Goal: Task Accomplishment & Management: Complete application form

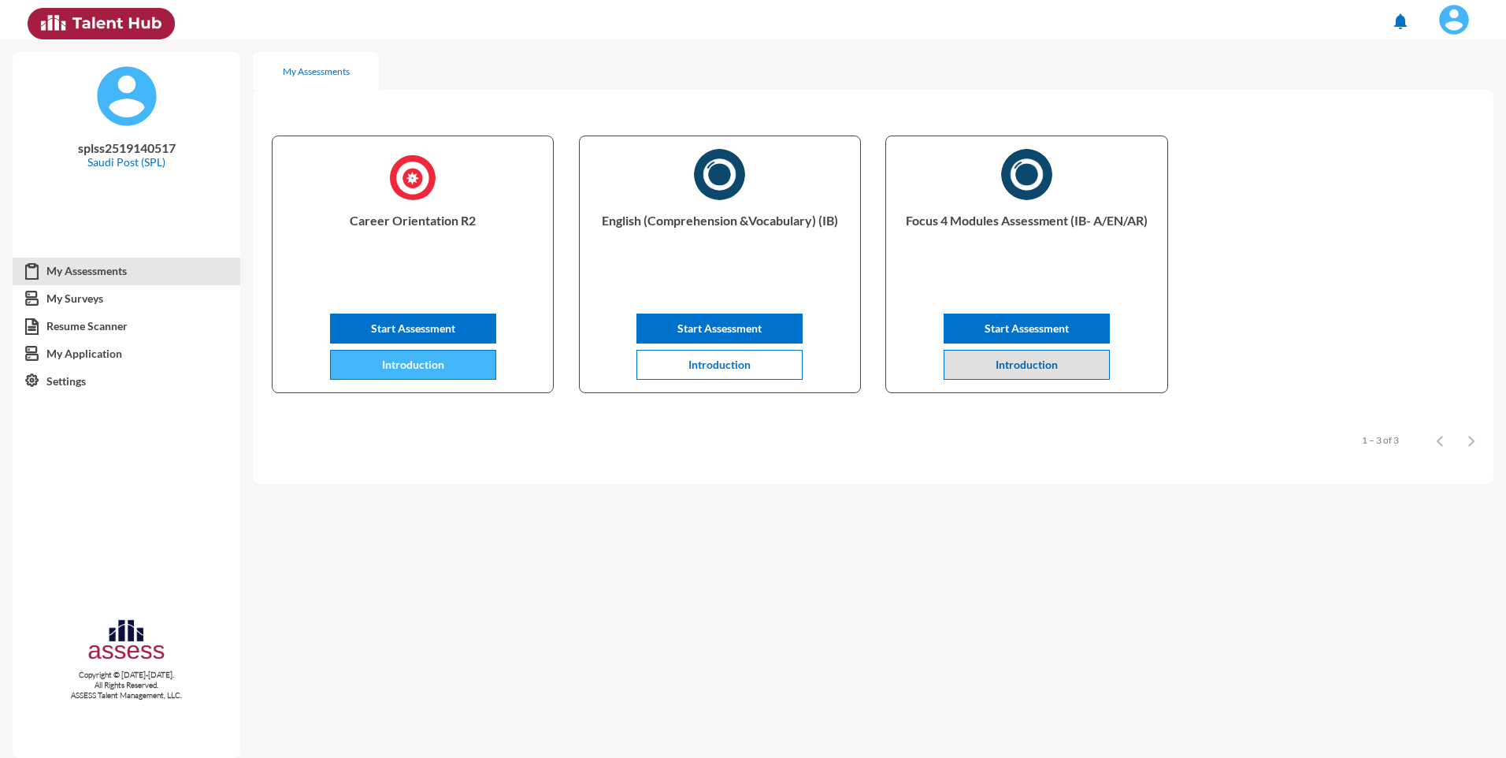
click at [393, 369] on span "Introduction" at bounding box center [413, 364] width 62 height 13
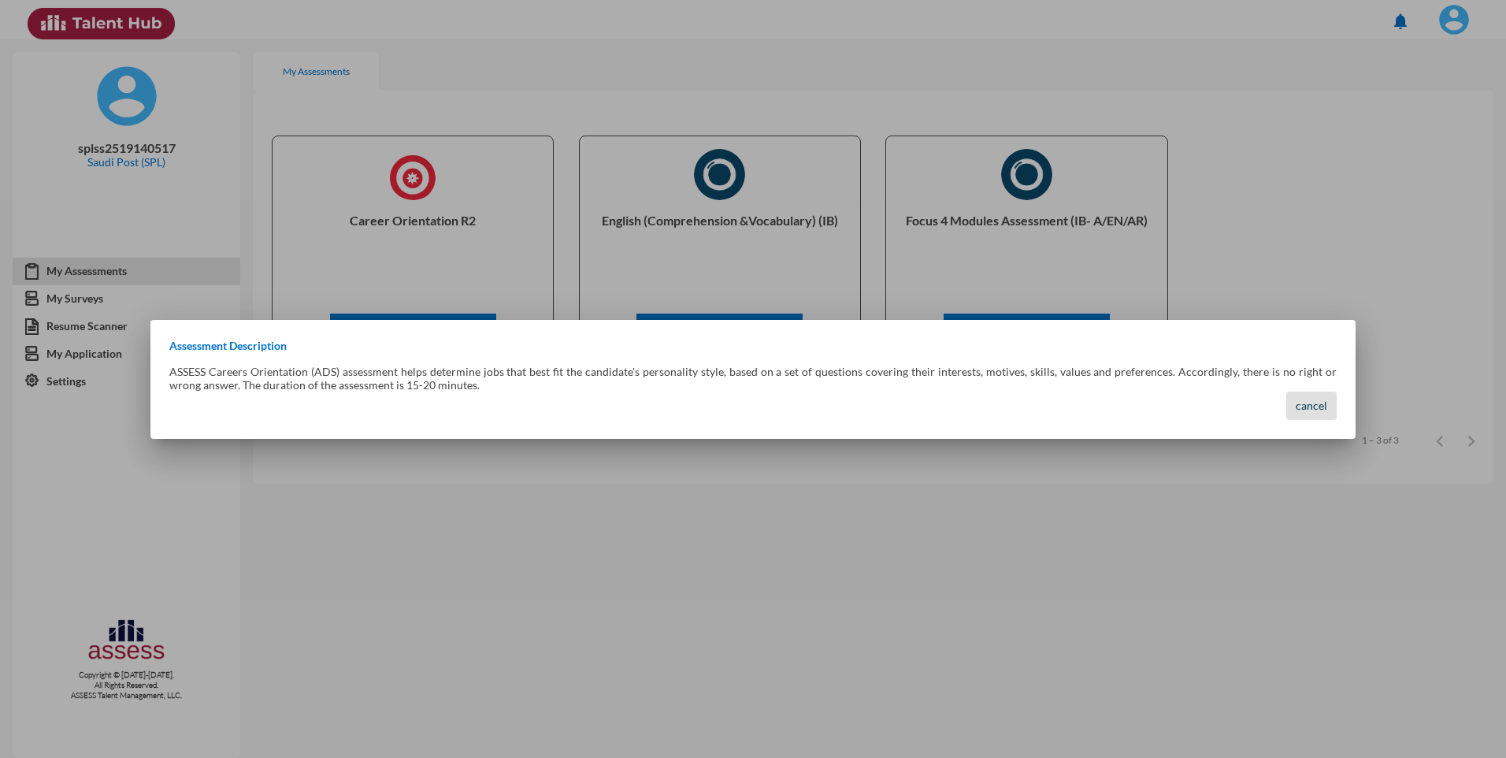
click at [1318, 403] on span "cancel" at bounding box center [1312, 405] width 32 height 13
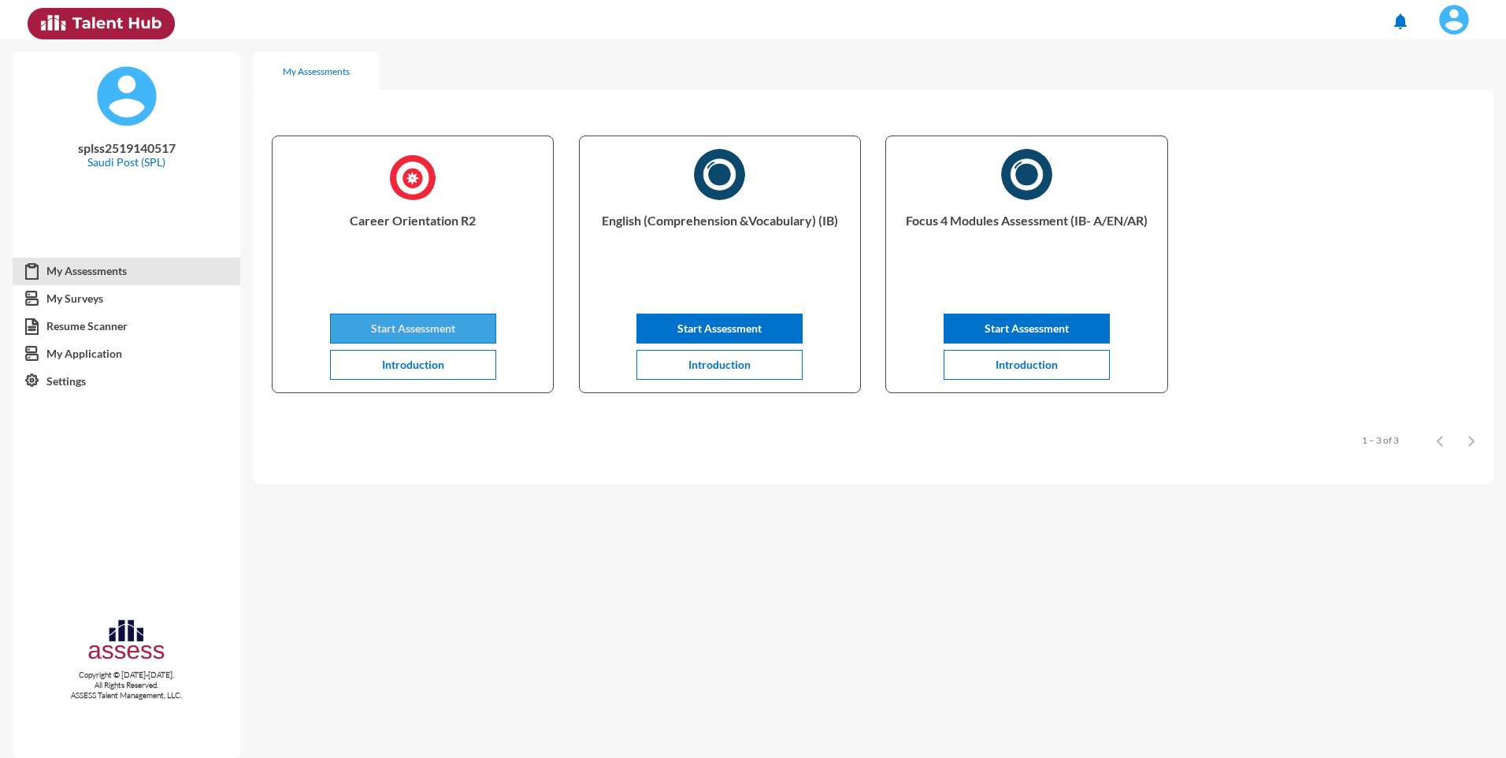
click at [370, 340] on button "Start Assessment" at bounding box center [413, 329] width 166 height 30
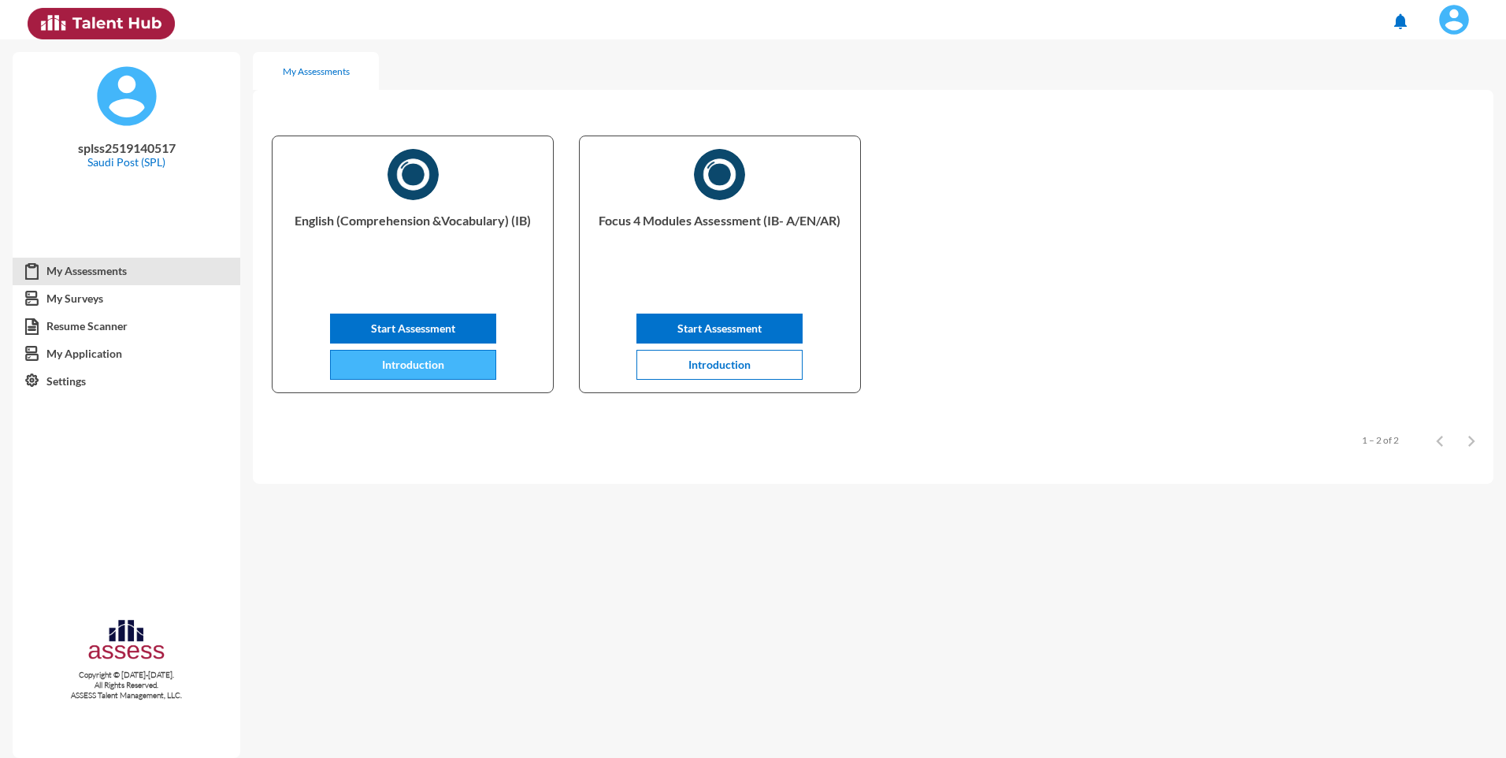
click at [418, 358] on span "Introduction" at bounding box center [413, 364] width 62 height 13
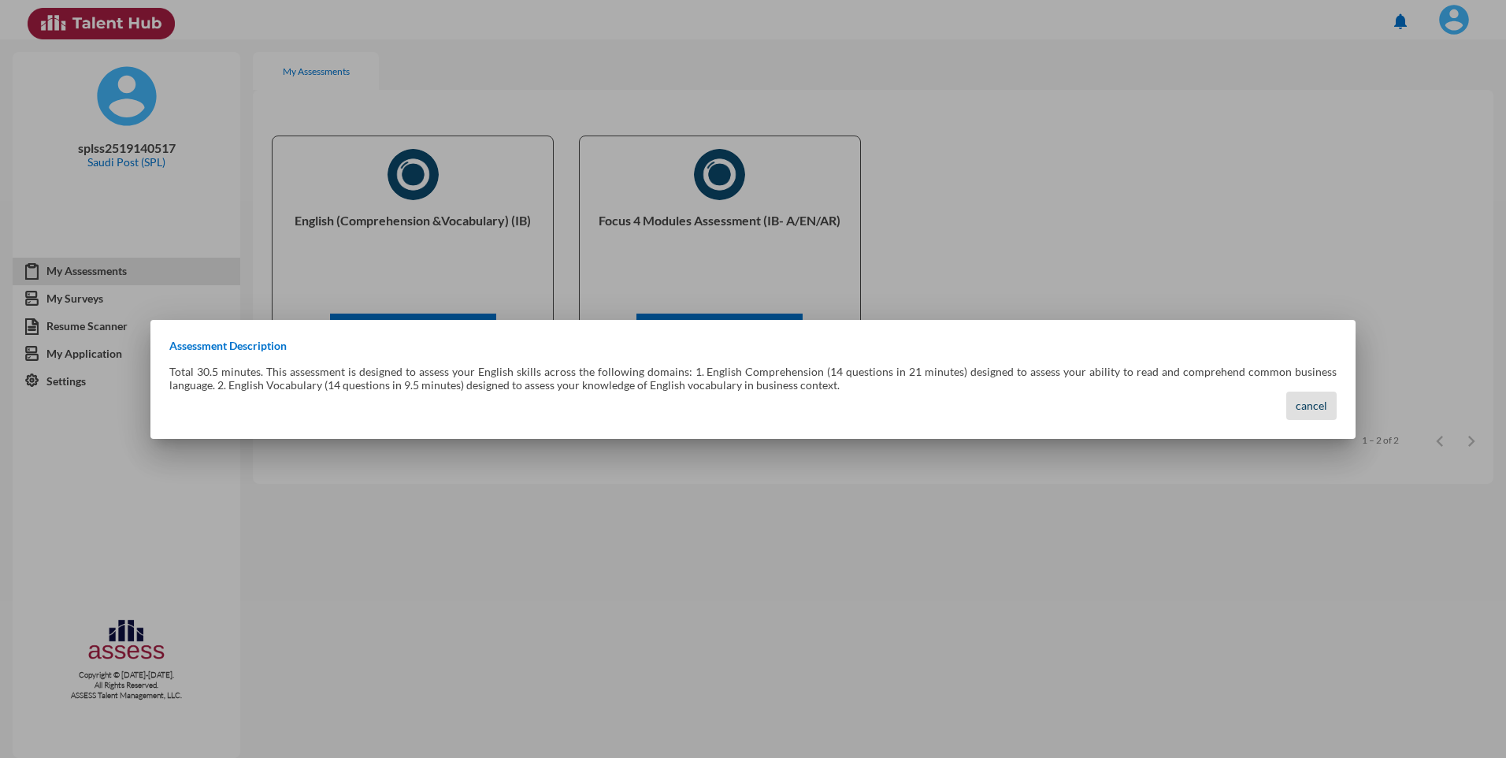
click at [1320, 402] on span "cancel" at bounding box center [1312, 405] width 32 height 13
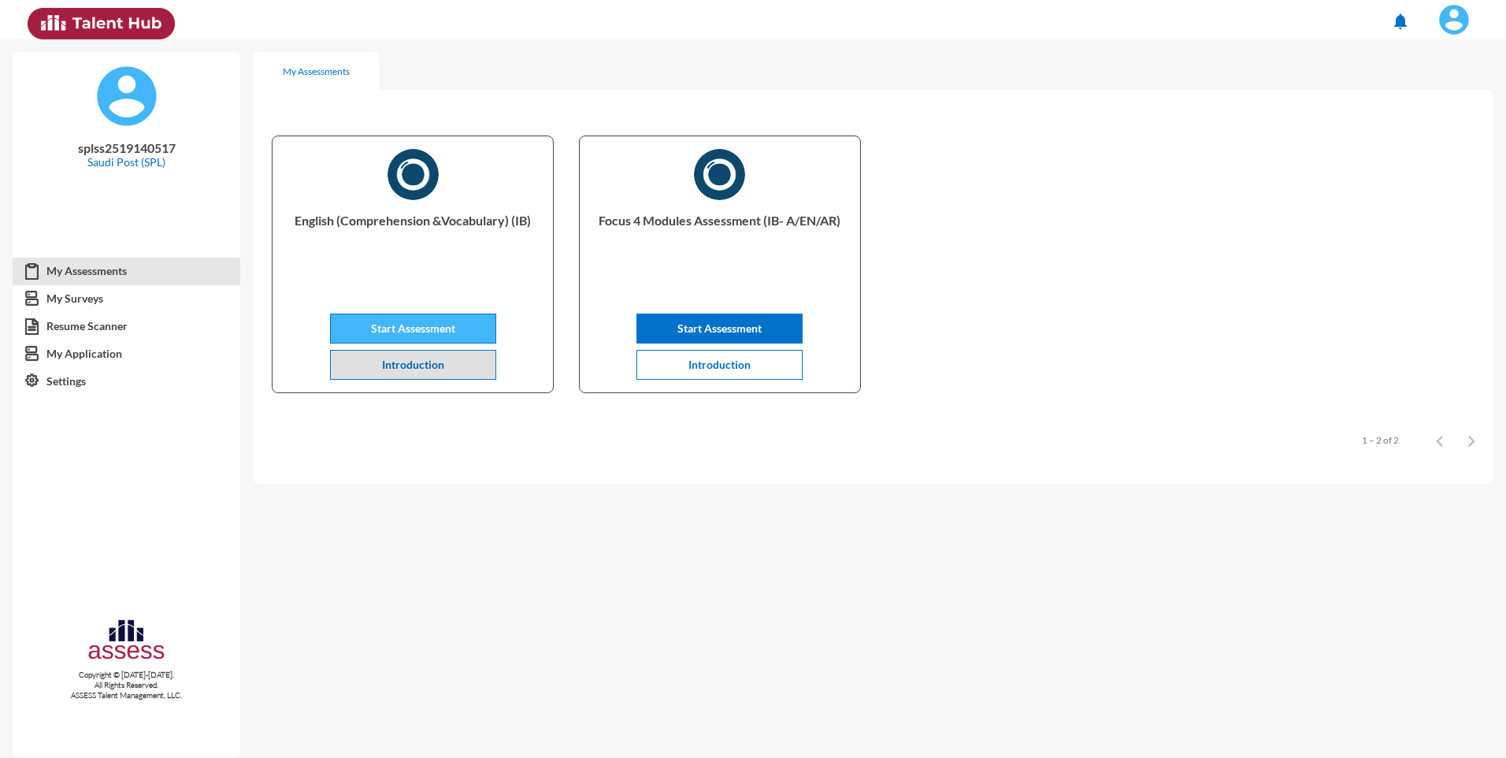
click at [429, 331] on span "Start Assessment" at bounding box center [413, 327] width 84 height 13
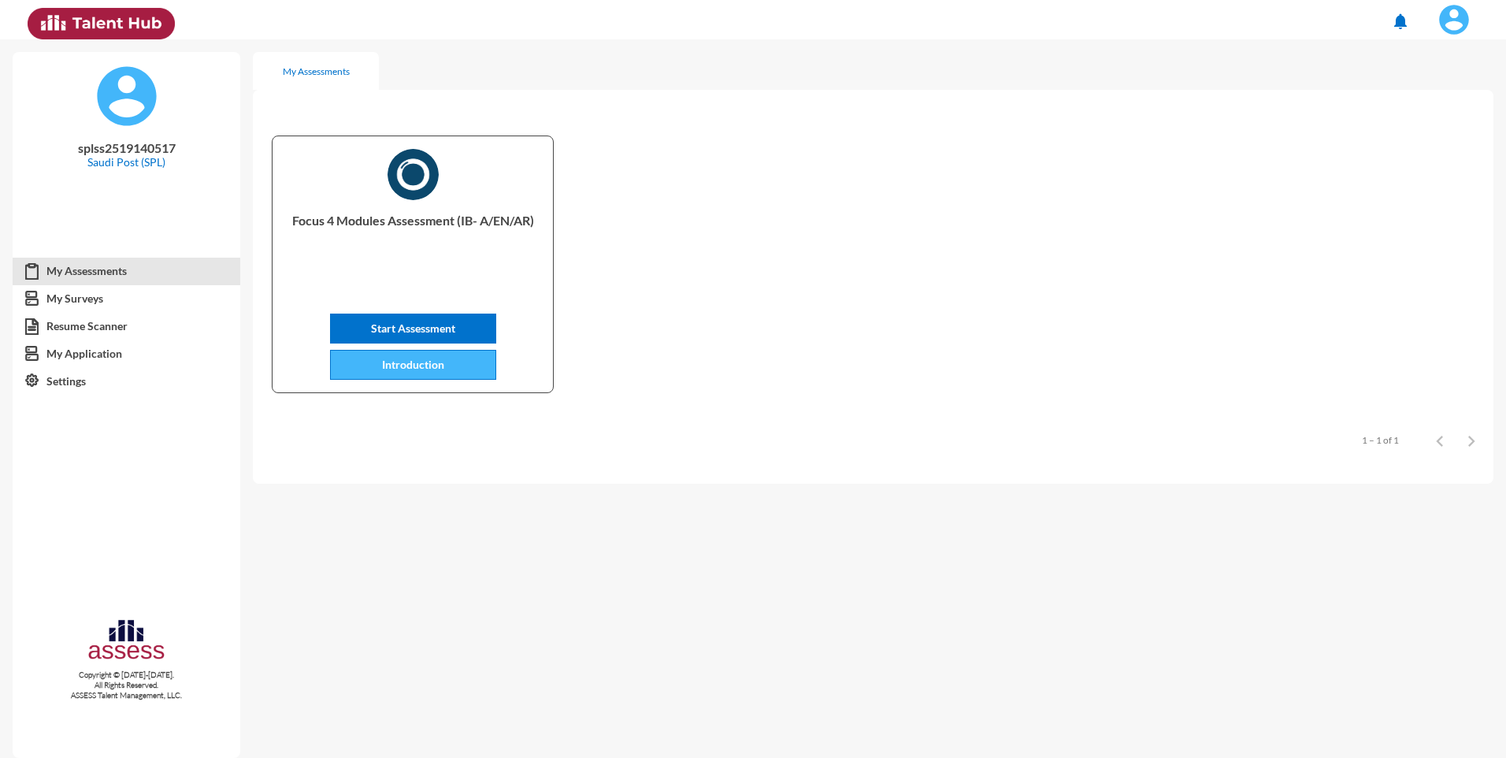
click at [413, 364] on span "Introduction" at bounding box center [413, 364] width 62 height 13
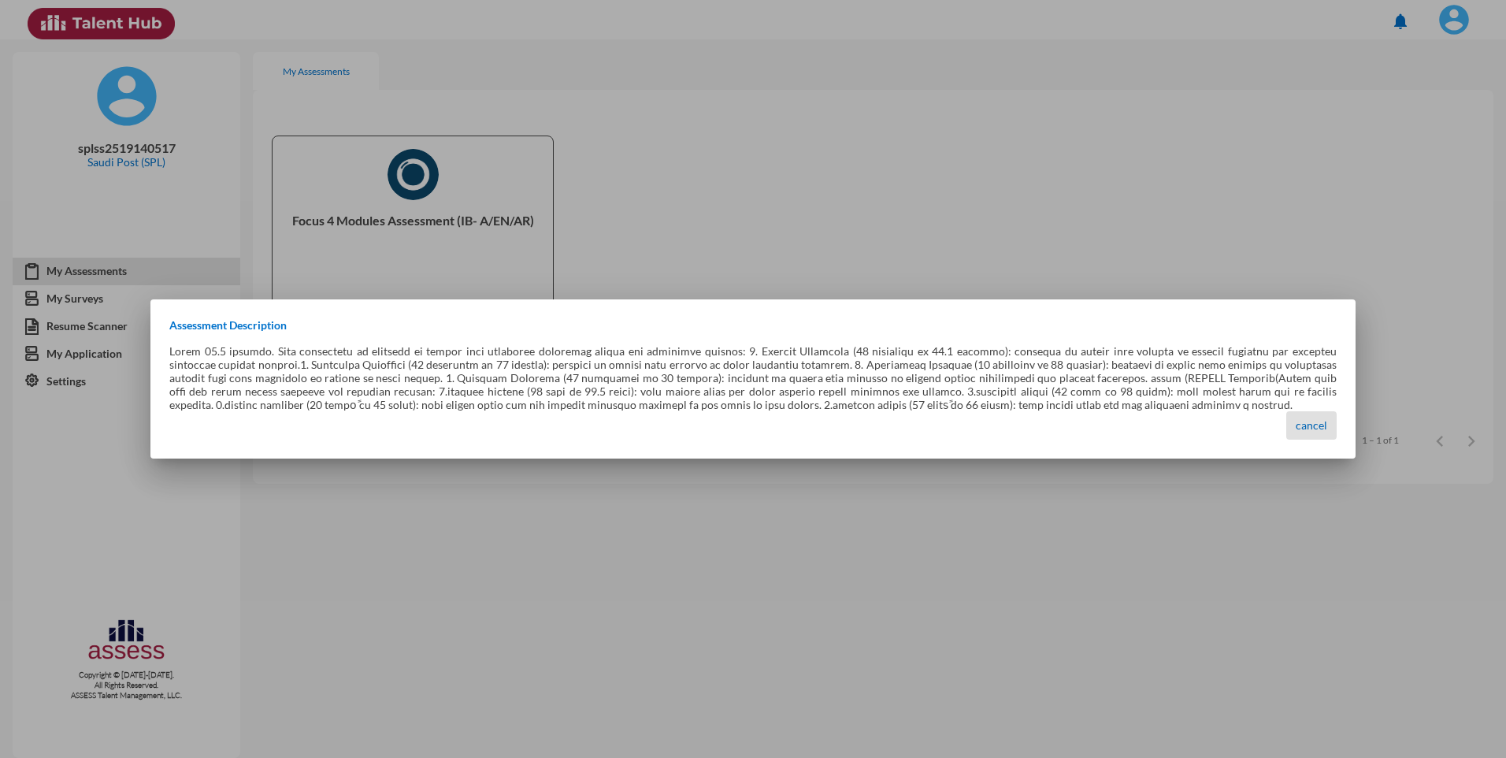
click at [1226, 500] on div at bounding box center [753, 379] width 1506 height 758
